Goal: Information Seeking & Learning: Learn about a topic

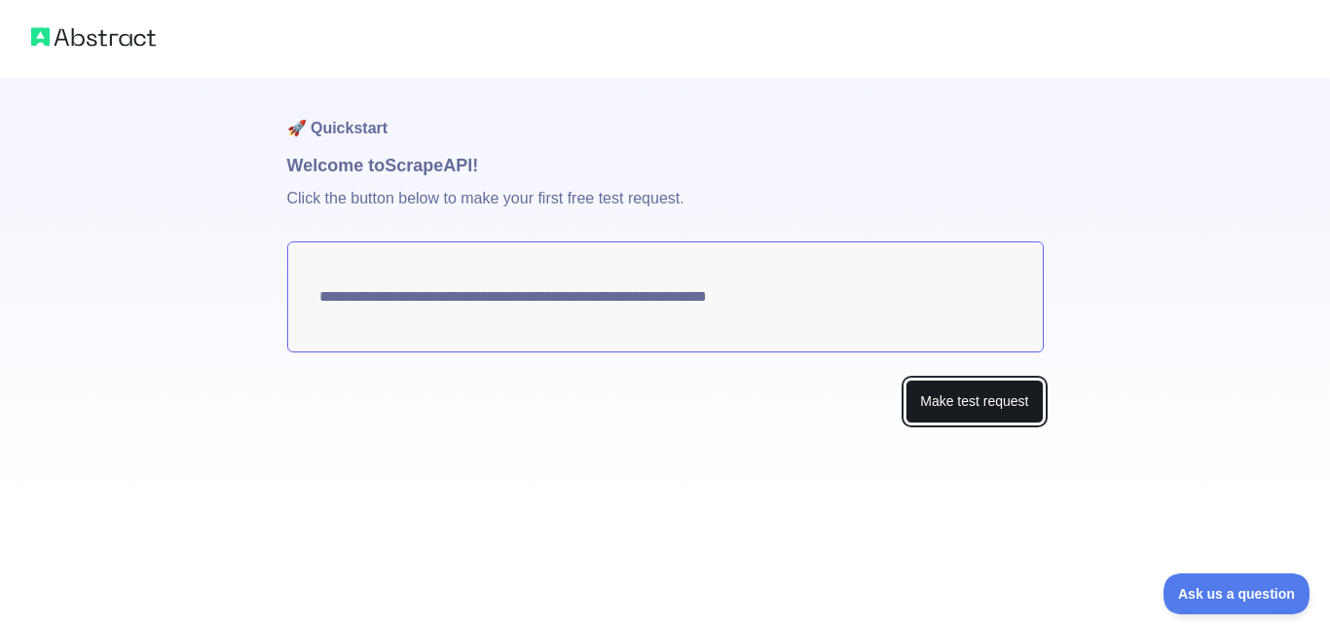
click at [915, 405] on button "Make test request" at bounding box center [974, 402] width 137 height 44
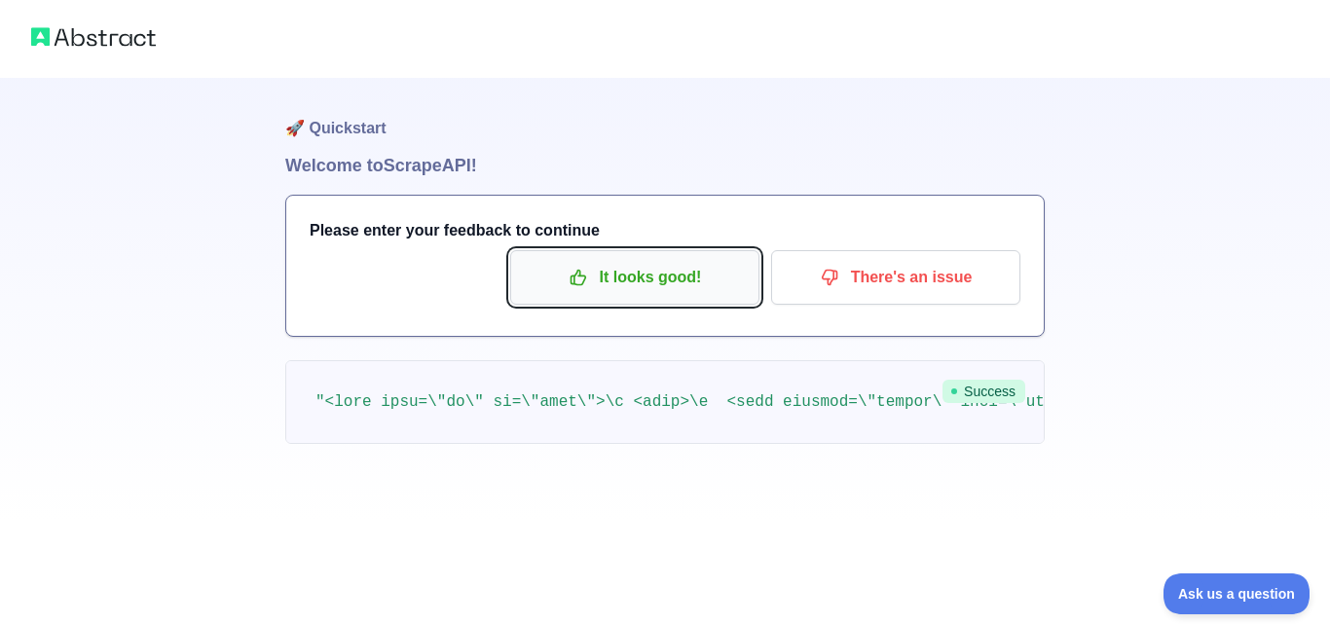
click at [647, 276] on p "It looks good!" at bounding box center [635, 277] width 220 height 33
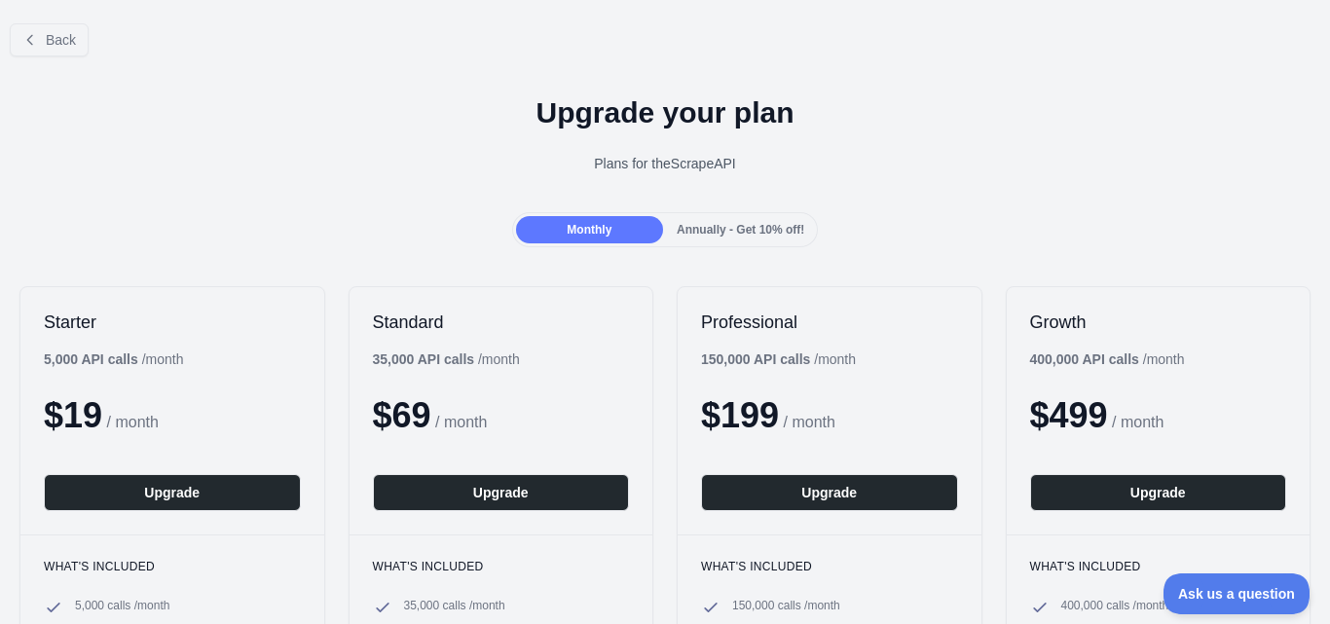
click at [710, 234] on span "Annually - Get 10% off!" at bounding box center [741, 230] width 128 height 14
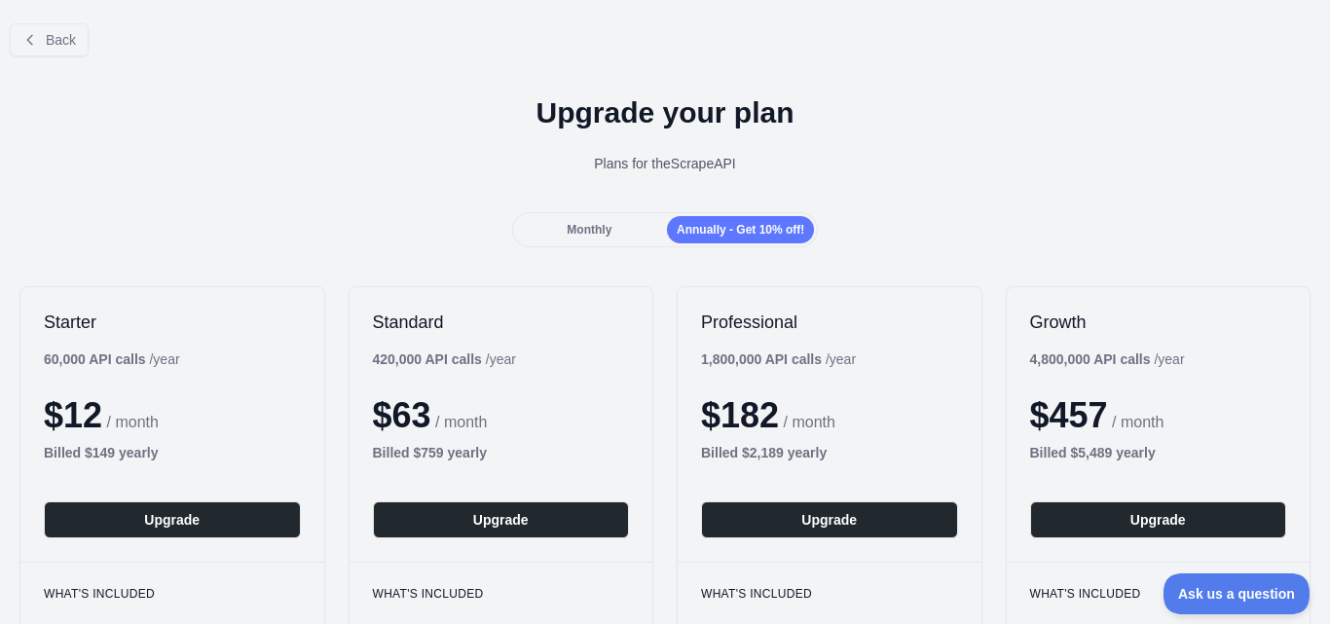
click at [565, 215] on div "Monthly Annually - Get 10% off!" at bounding box center [665, 229] width 307 height 35
click at [58, 44] on span "Back" at bounding box center [61, 40] width 30 height 16
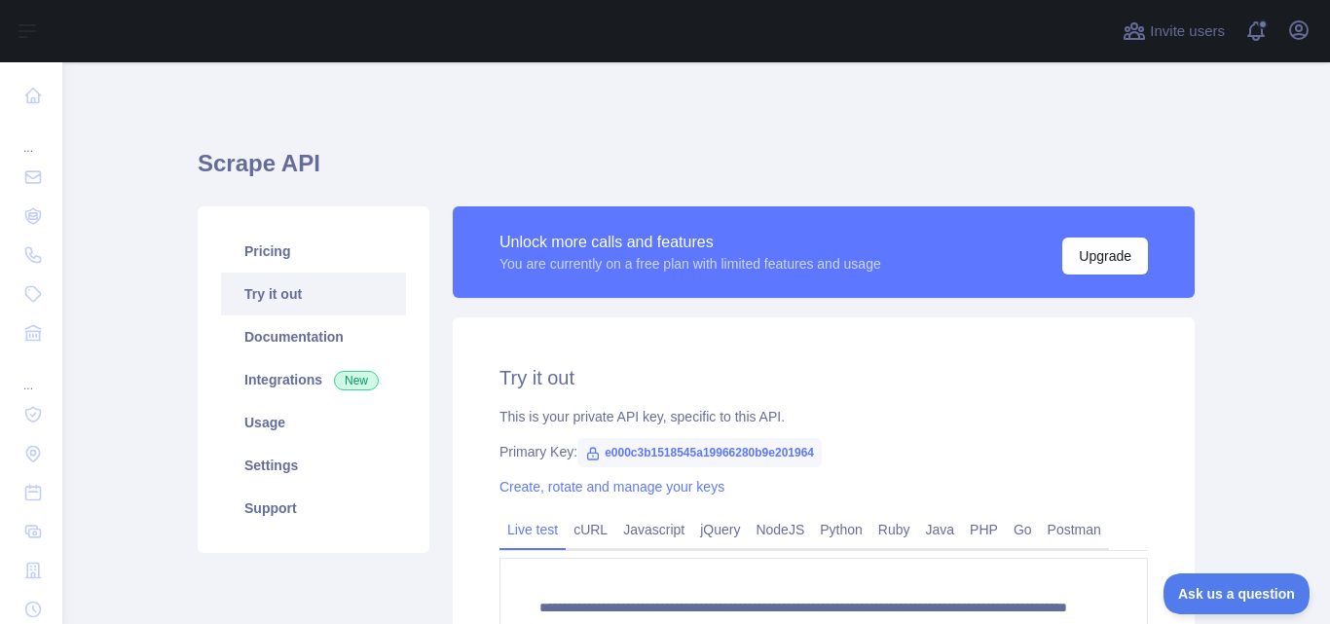
scroll to position [97, 0]
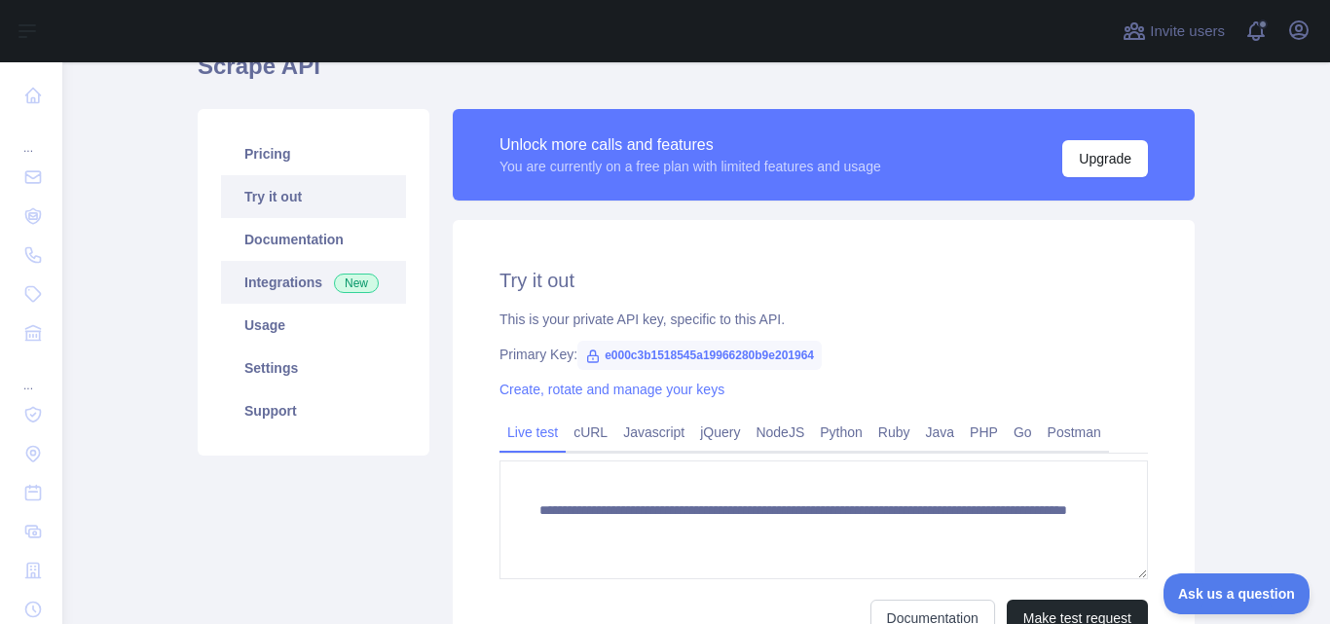
click at [283, 284] on link "Integrations New" at bounding box center [313, 282] width 185 height 43
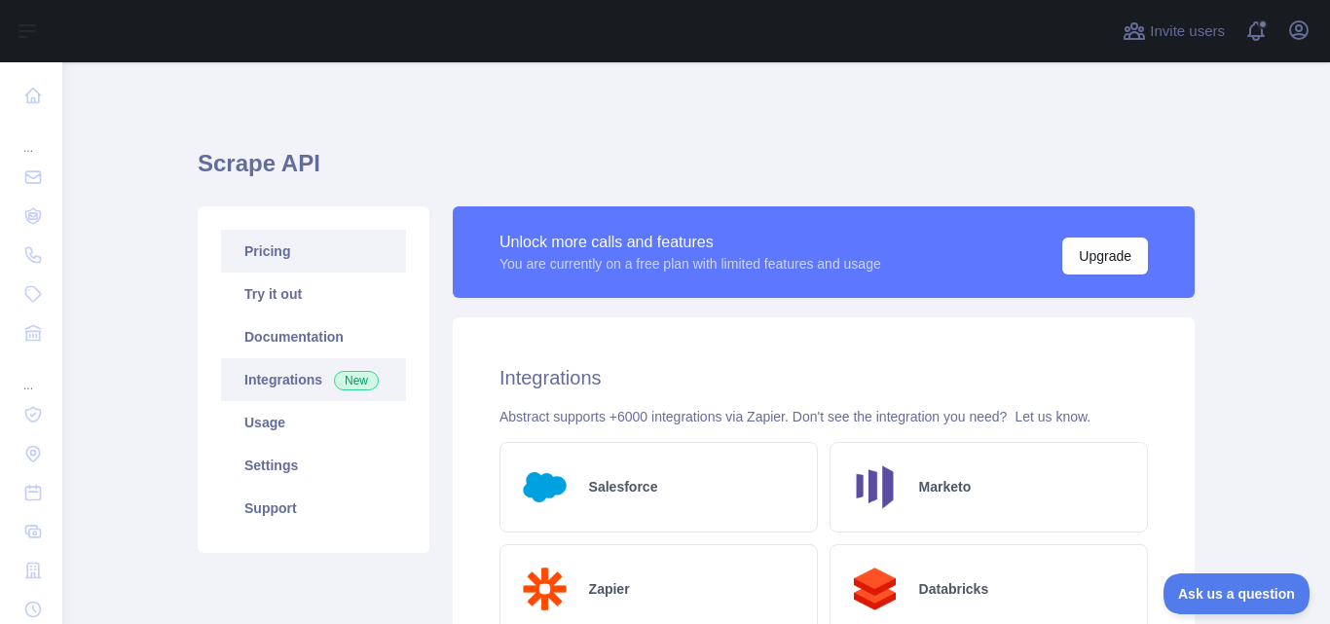
click at [264, 250] on link "Pricing" at bounding box center [313, 251] width 185 height 43
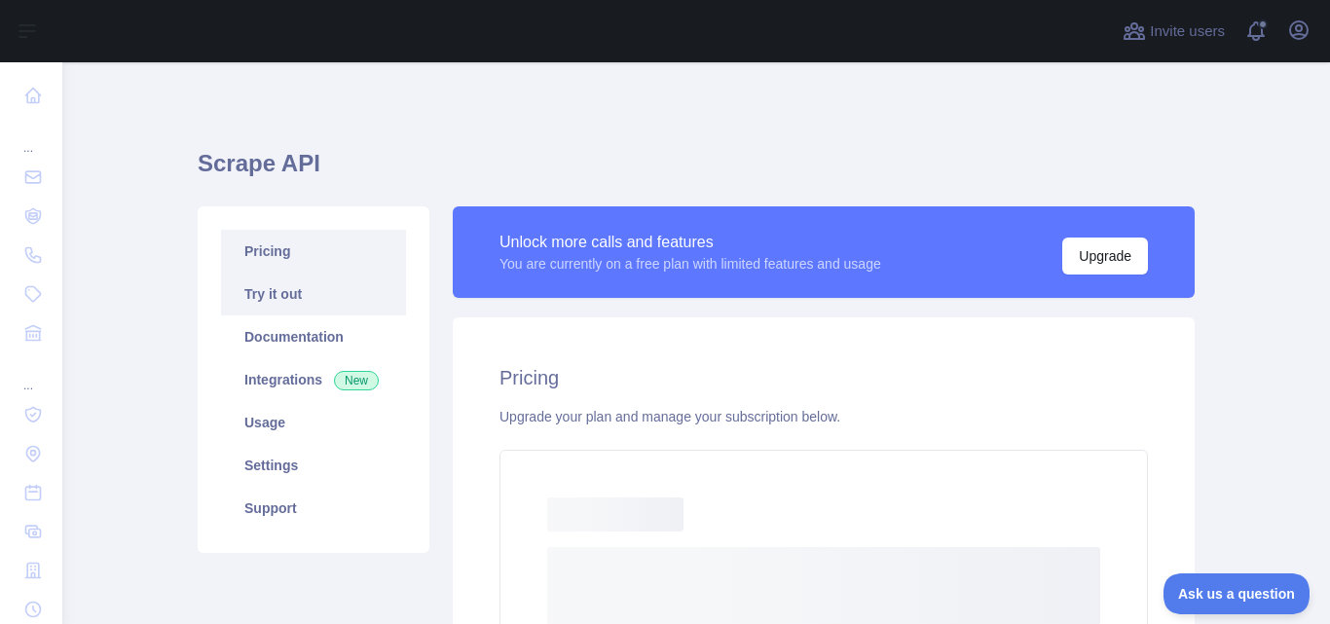
click at [265, 286] on link "Try it out" at bounding box center [313, 294] width 185 height 43
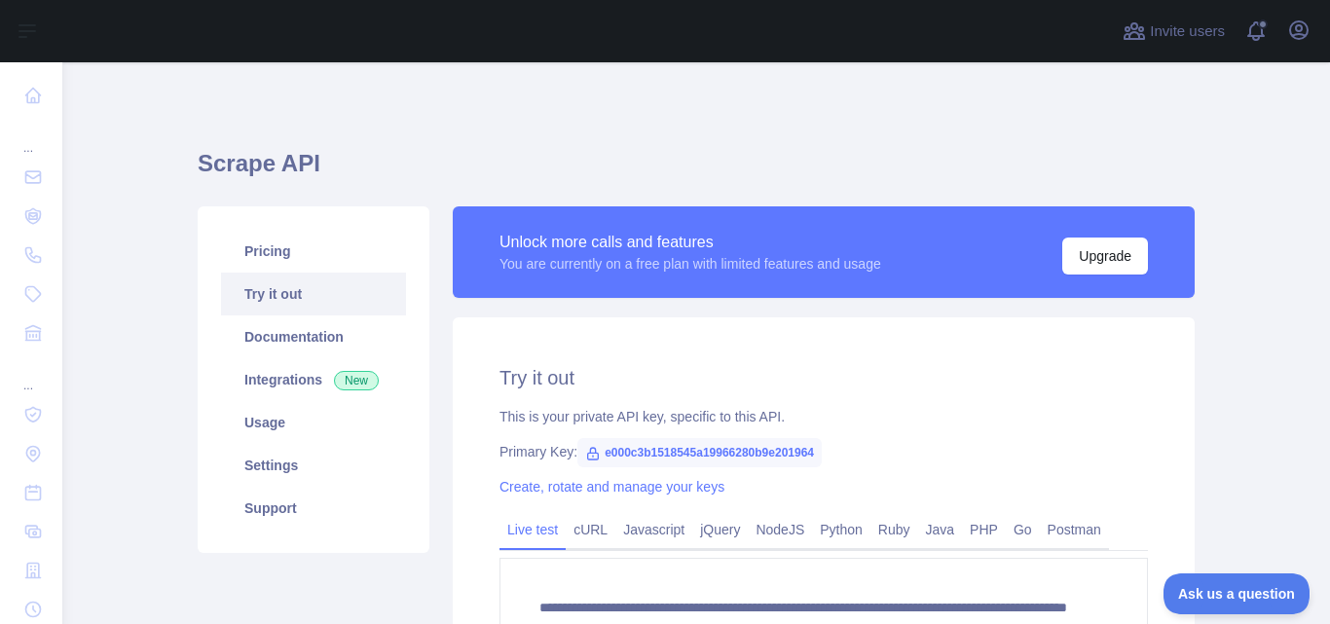
scroll to position [195, 0]
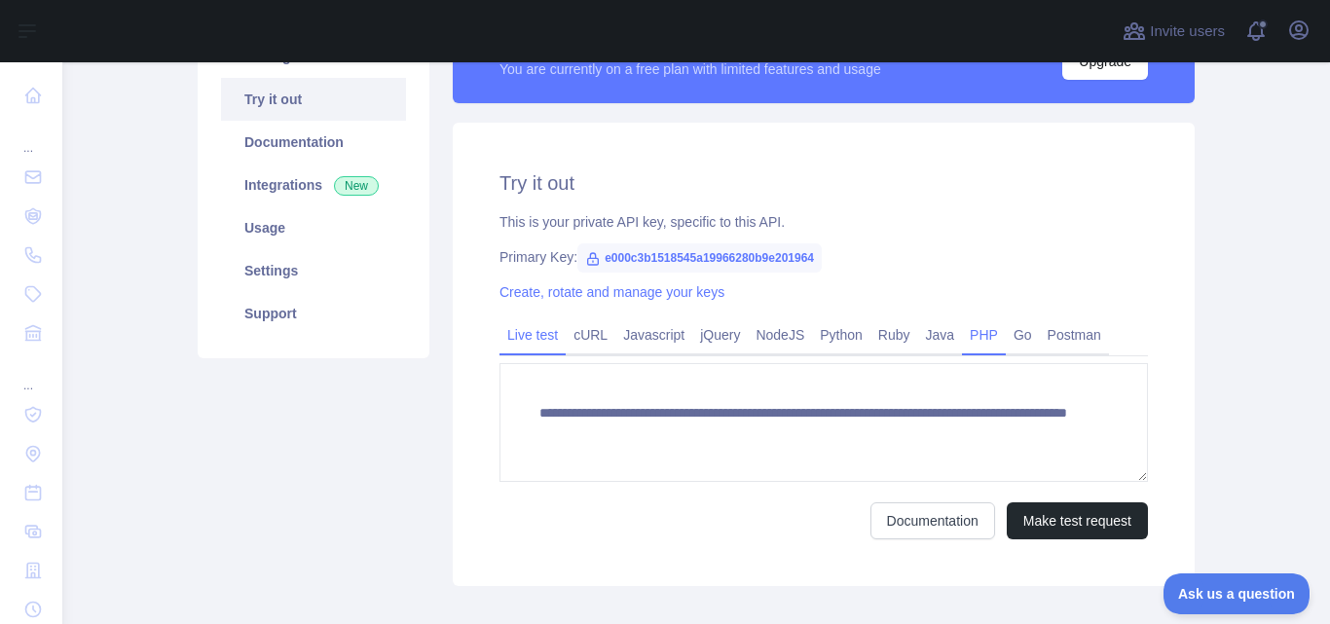
click at [963, 341] on link "PHP" at bounding box center [984, 334] width 44 height 31
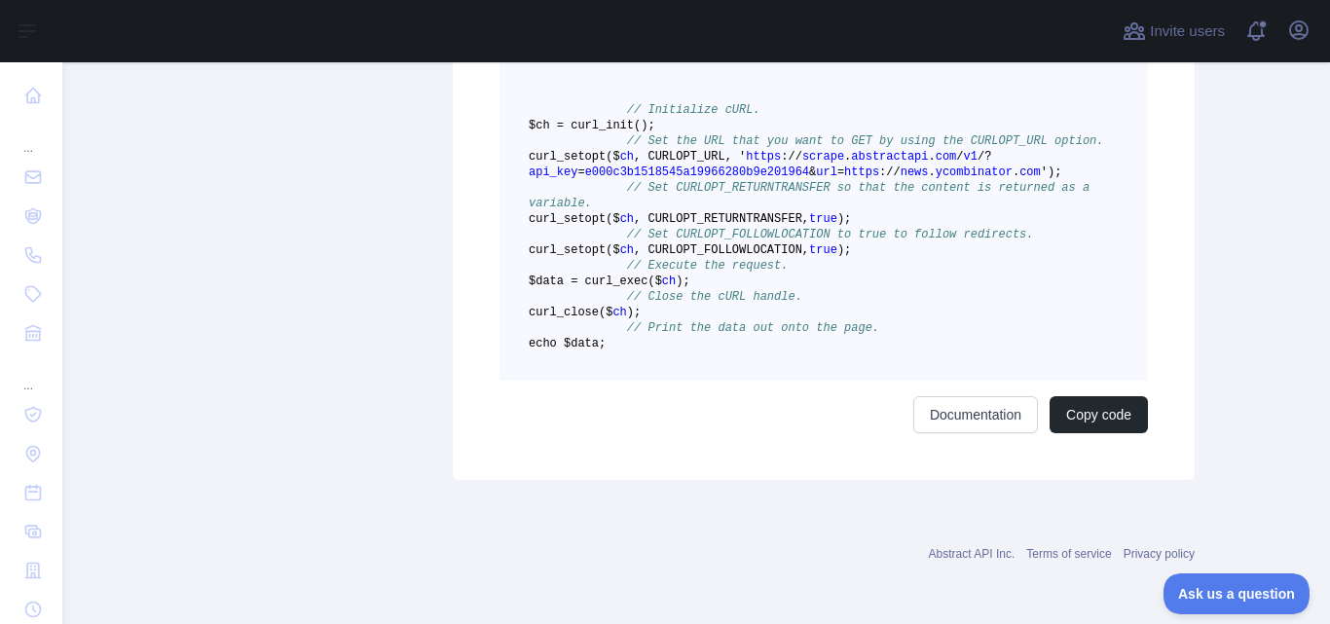
scroll to position [107, 0]
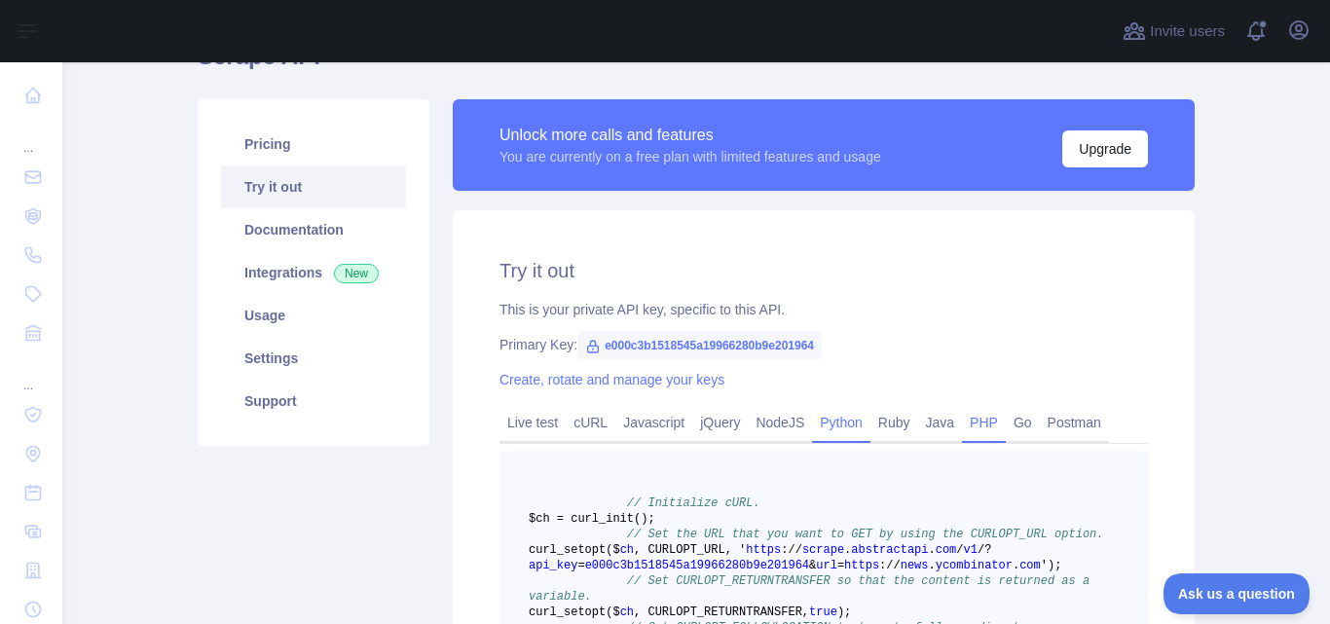
click at [822, 428] on link "Python" at bounding box center [841, 422] width 58 height 31
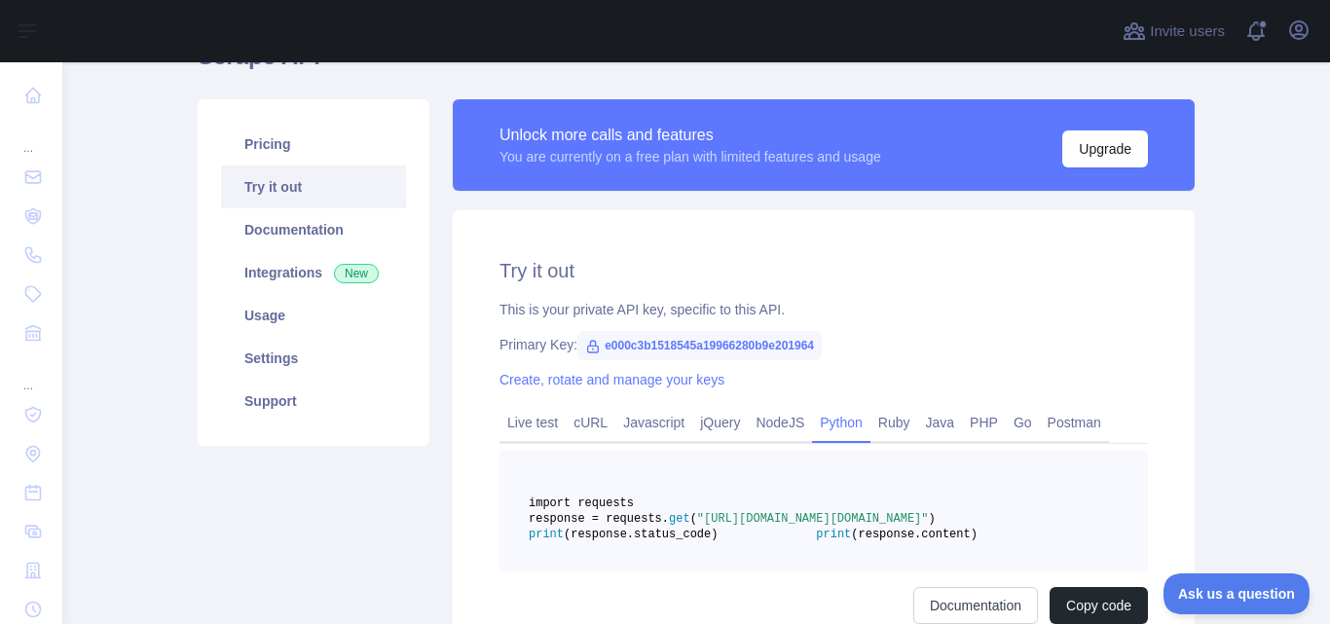
scroll to position [345, 0]
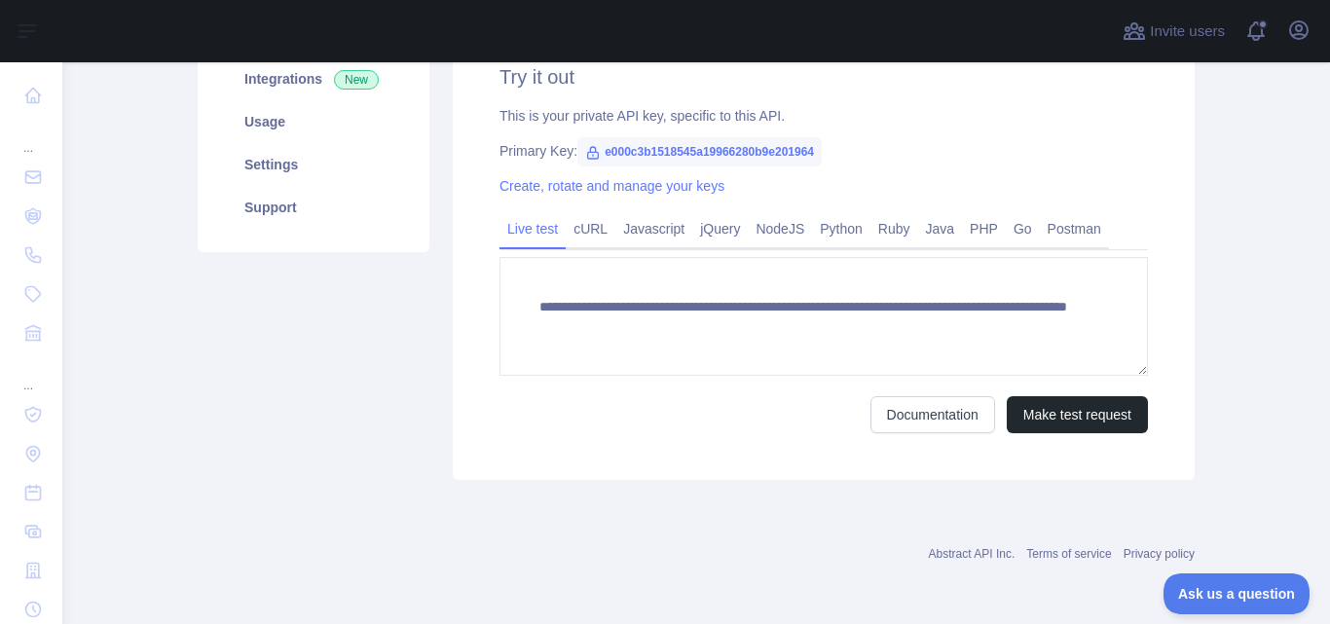
scroll to position [73, 0]
